Goal: Find specific page/section: Find specific page/section

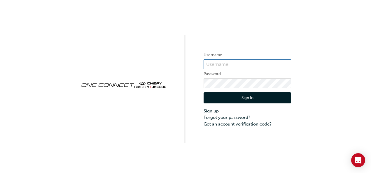
type input "cma069"
click at [276, 98] on button "Sign In" at bounding box center [246, 97] width 87 height 11
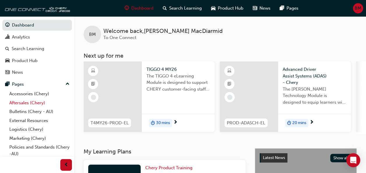
click at [19, 102] on link "Aftersales (Chery)" at bounding box center [39, 103] width 65 height 9
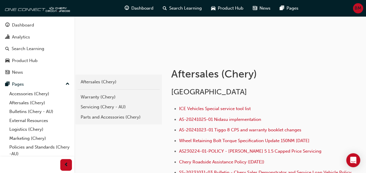
scroll to position [58, 0]
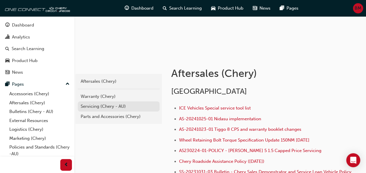
click at [107, 106] on div "Servicing (Chery - AU)" at bounding box center [119, 106] width 76 height 7
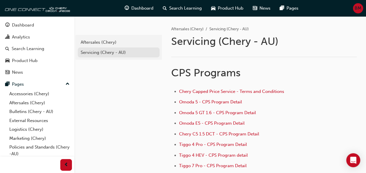
click at [93, 51] on div "Servicing (Chery - AU)" at bounding box center [119, 52] width 76 height 7
click at [116, 51] on div "Servicing (Chery - AU)" at bounding box center [119, 52] width 76 height 7
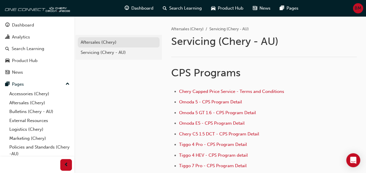
click at [107, 40] on div "Aftersales (Chery)" at bounding box center [119, 42] width 76 height 7
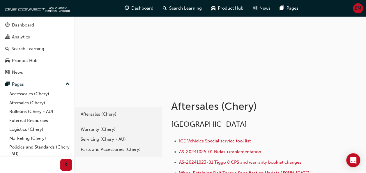
scroll to position [58, 0]
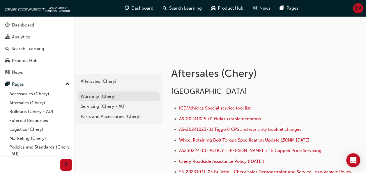
click at [104, 95] on div "Warranty (Chery)" at bounding box center [119, 96] width 76 height 7
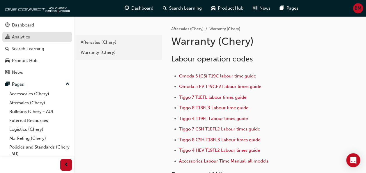
click at [41, 37] on div "Analytics" at bounding box center [37, 37] width 64 height 7
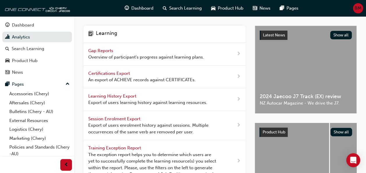
click at [238, 52] on span "next-icon" at bounding box center [239, 53] width 4 height 7
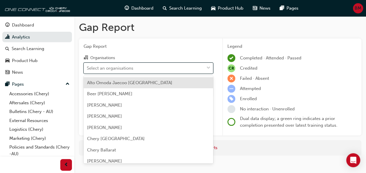
click at [208, 68] on span "down-icon" at bounding box center [209, 68] width 4 height 8
click at [87, 68] on input "Organisations option Alto Omoda Jaecoo [GEOGRAPHIC_DATA] focused, 1 of 165. 165…" at bounding box center [87, 67] width 1 height 5
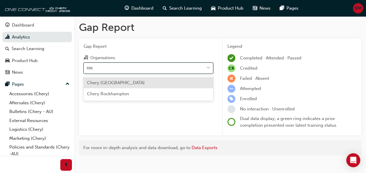
type input "rock"
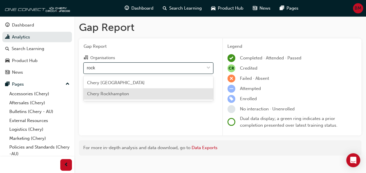
click at [139, 95] on div "Chery Rockhampton" at bounding box center [149, 93] width 130 height 11
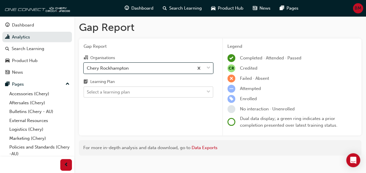
scroll to position [6, 0]
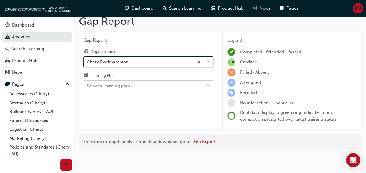
click at [210, 92] on div "Gap Report Organisations option Chery [GEOGRAPHIC_DATA], selected. 0 results av…" at bounding box center [148, 80] width 139 height 97
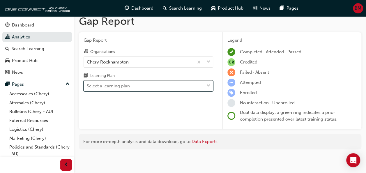
click at [210, 91] on div "Select a learning plan" at bounding box center [149, 85] width 130 height 11
click at [87, 88] on input "Learning Plan 0 results available. Select is focused ,type to refine list, pres…" at bounding box center [87, 85] width 1 height 5
click at [208, 85] on span "down-icon" at bounding box center [209, 86] width 4 height 8
click at [87, 85] on input "Learning Plan 0 results available. Select is focused ,type to refine list, pres…" at bounding box center [87, 85] width 1 height 5
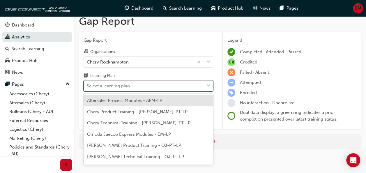
scroll to position [0, 0]
click at [141, 99] on span "Aftersales Process Modules - APM-LP" at bounding box center [124, 100] width 75 height 5
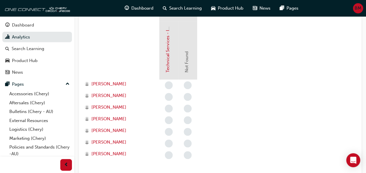
click at [272, 99] on section "eLearning Modules Technical Services - InfoHub Not Found [PERSON_NAME] Van [PER…" at bounding box center [220, 90] width 273 height 166
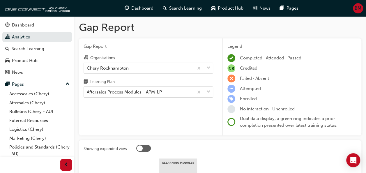
click at [208, 92] on div "Gap Report Organisations Chery [GEOGRAPHIC_DATA] Learning Plan Aftersales Proce…" at bounding box center [148, 86] width 139 height 97
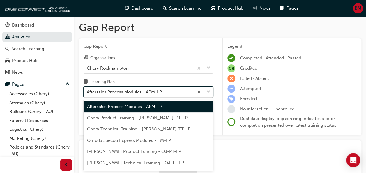
scroll to position [10, 0]
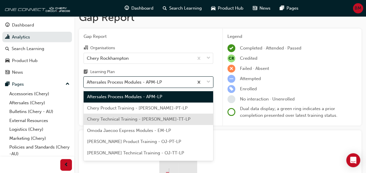
click at [168, 120] on div "Chery Technical Training - [PERSON_NAME]-TT-LP" at bounding box center [149, 119] width 130 height 11
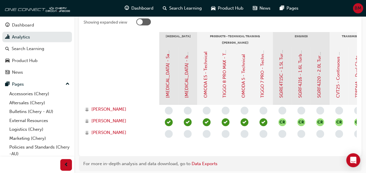
click at [122, 84] on div at bounding box center [122, 76] width 76 height 58
click at [115, 76] on div at bounding box center [122, 76] width 76 height 58
